Goal: Check status: Check status

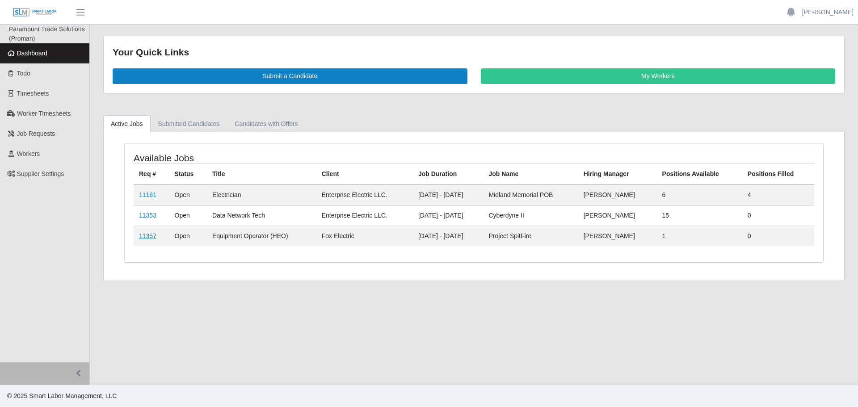
click at [144, 232] on link "11357" at bounding box center [147, 235] width 17 height 7
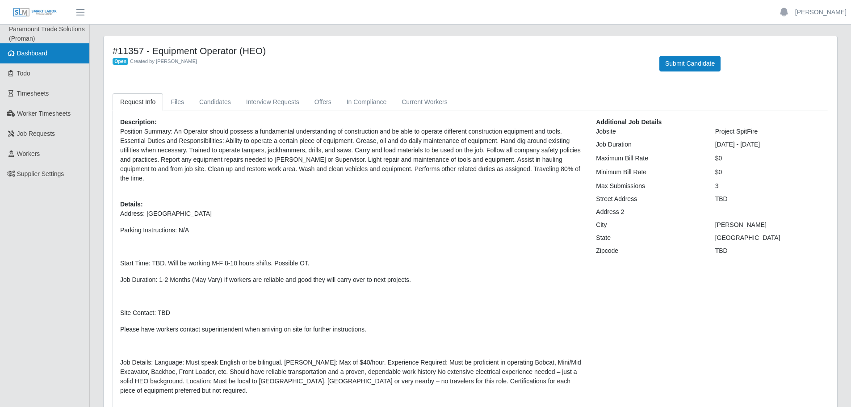
click at [34, 57] on span "Dashboard" at bounding box center [32, 53] width 31 height 7
